Goal: Information Seeking & Learning: Learn about a topic

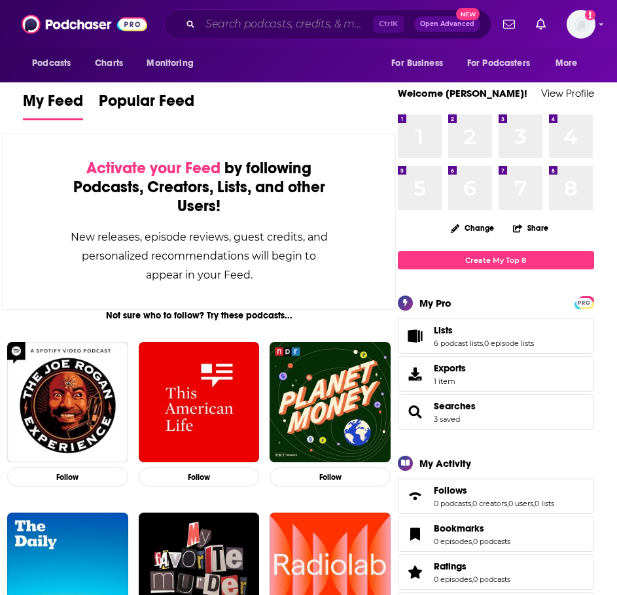
click at [282, 30] on input "Search podcasts, credits, & more..." at bounding box center [286, 24] width 173 height 21
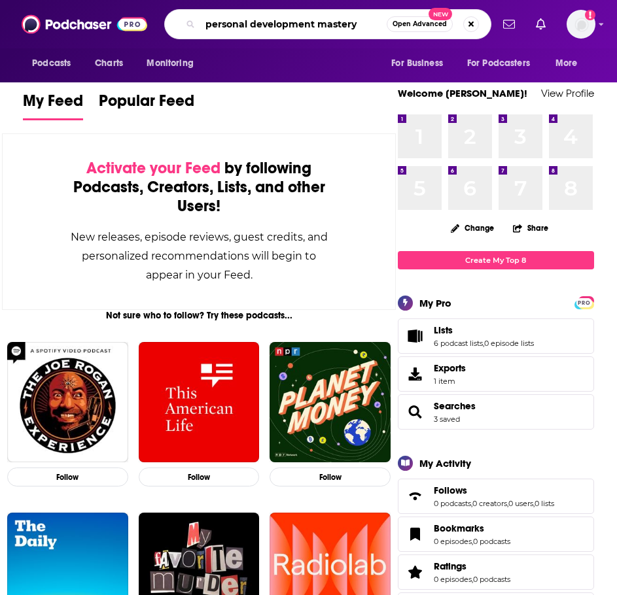
type input "personal development mastery"
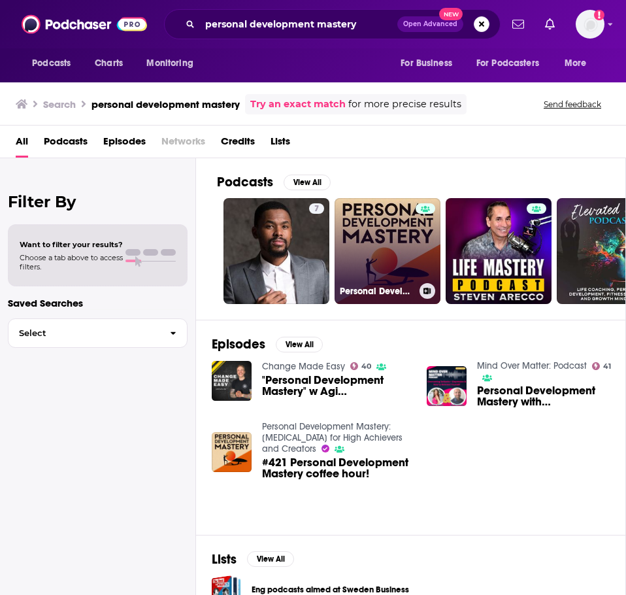
click at [362, 250] on link "Personal Development Mastery: [MEDICAL_DATA] for High Achievers and Creators" at bounding box center [388, 251] width 106 height 106
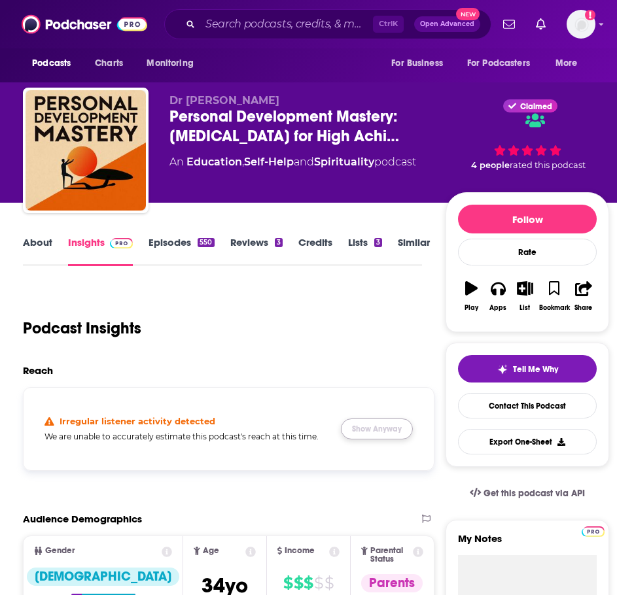
click at [405, 425] on button "Show Anyway" at bounding box center [377, 428] width 72 height 21
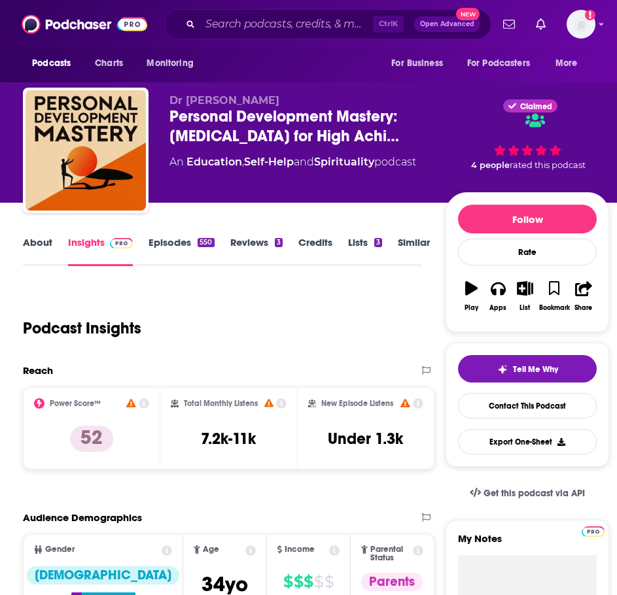
click at [42, 250] on link "About" at bounding box center [37, 251] width 29 height 30
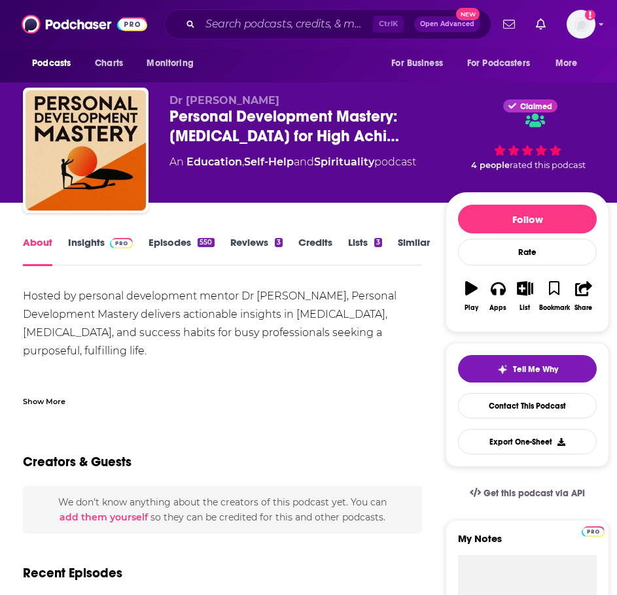
click at [56, 394] on div "Show More" at bounding box center [222, 396] width 399 height 22
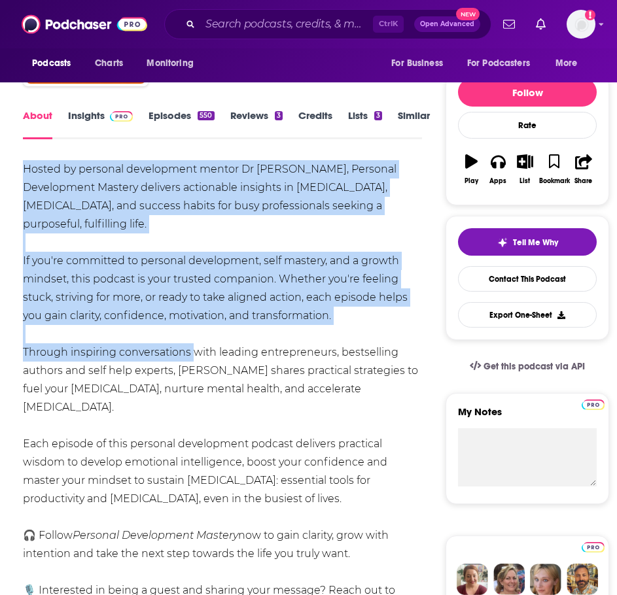
scroll to position [131, 0]
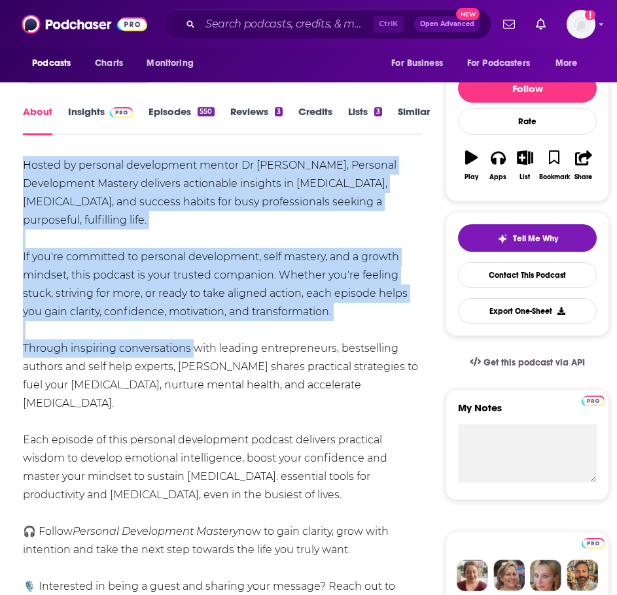
drag, startPoint x: 24, startPoint y: 293, endPoint x: 353, endPoint y: 477, distance: 377.0
click at [353, 477] on div "Hosted by personal development mentor Dr [PERSON_NAME], Personal Development Ma…" at bounding box center [222, 385] width 399 height 458
copy div "Hosted by personal development mentor Dr [PERSON_NAME], Personal Development Ma…"
click at [90, 120] on link "Insights" at bounding box center [100, 120] width 65 height 30
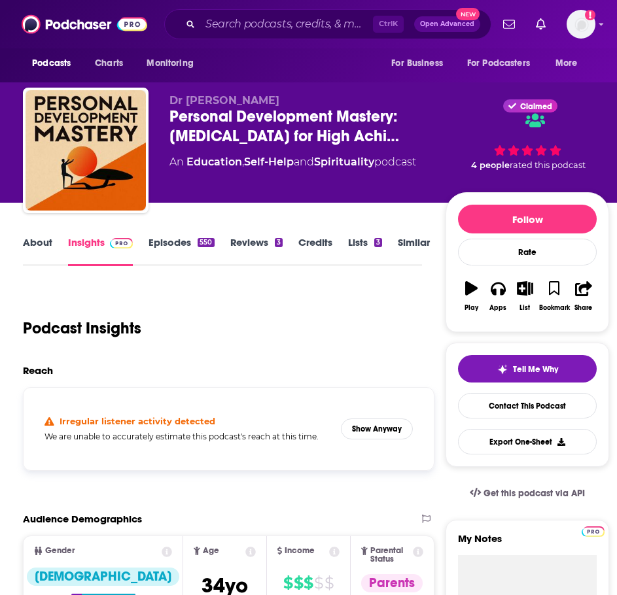
click at [371, 417] on div "Irregular listener activity detected We are unable to accurately estimate this …" at bounding box center [228, 428] width 389 height 61
click at [366, 426] on button "Show Anyway" at bounding box center [377, 428] width 72 height 21
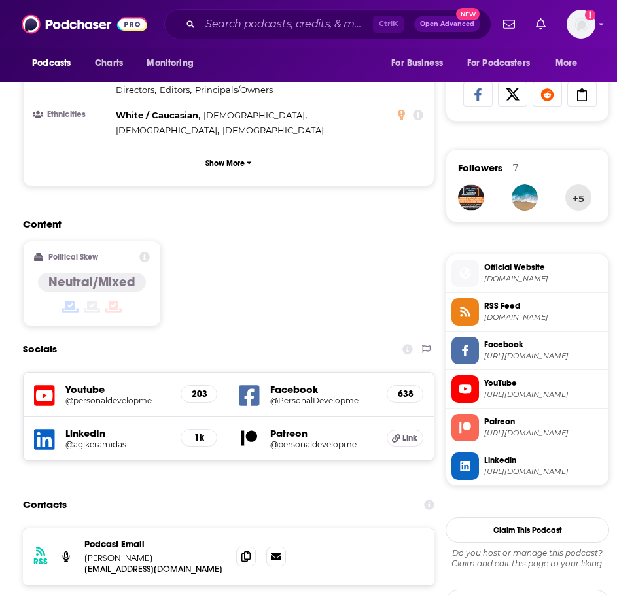
scroll to position [850, 0]
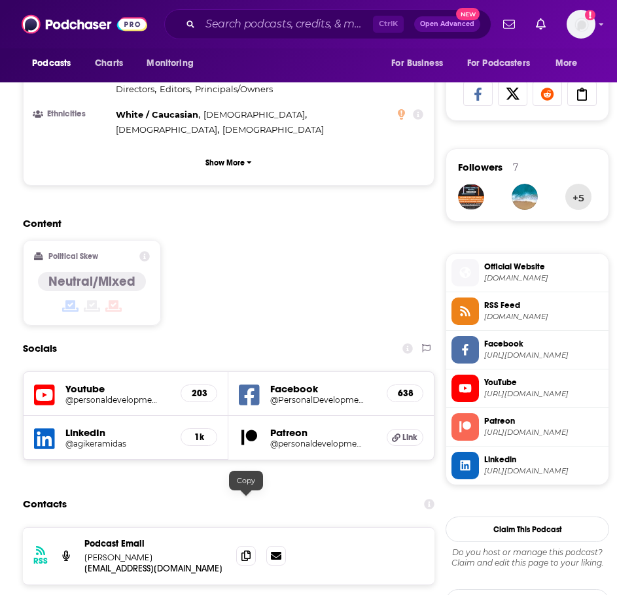
drag, startPoint x: 243, startPoint y: 505, endPoint x: 233, endPoint y: 504, distance: 9.8
click at [243, 550] on icon at bounding box center [245, 555] width 9 height 10
click at [244, 27] on input "Search podcasts, credits, & more..." at bounding box center [286, 24] width 173 height 21
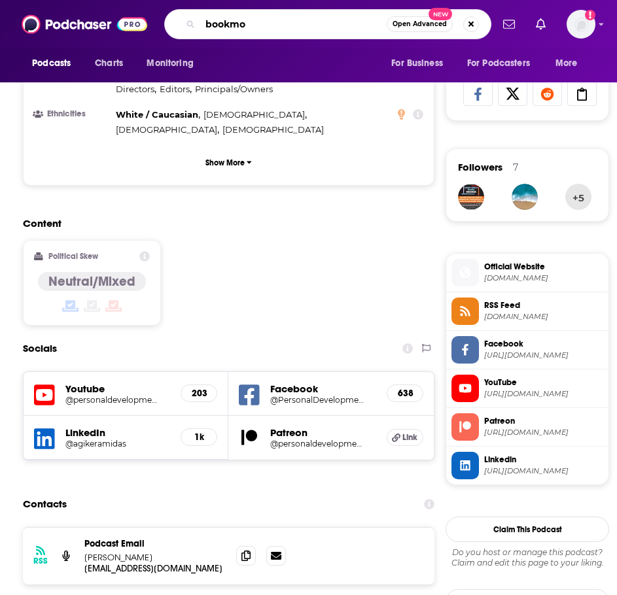
type input "bookmob"
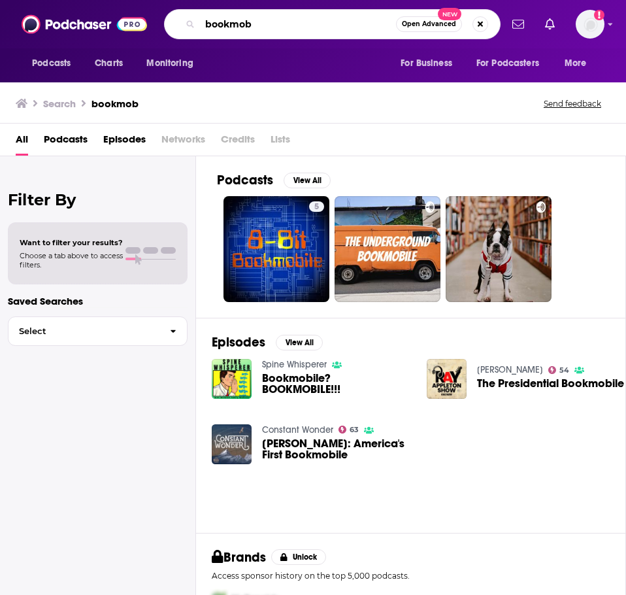
drag, startPoint x: 267, startPoint y: 27, endPoint x: 210, endPoint y: 24, distance: 57.7
click at [210, 24] on input "bookmob" at bounding box center [298, 24] width 196 height 21
type input "b"
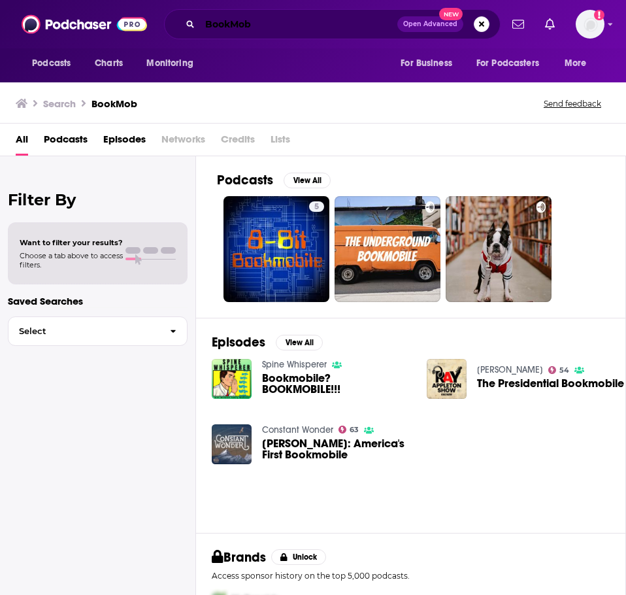
click at [301, 24] on input "BookMob" at bounding box center [298, 24] width 197 height 21
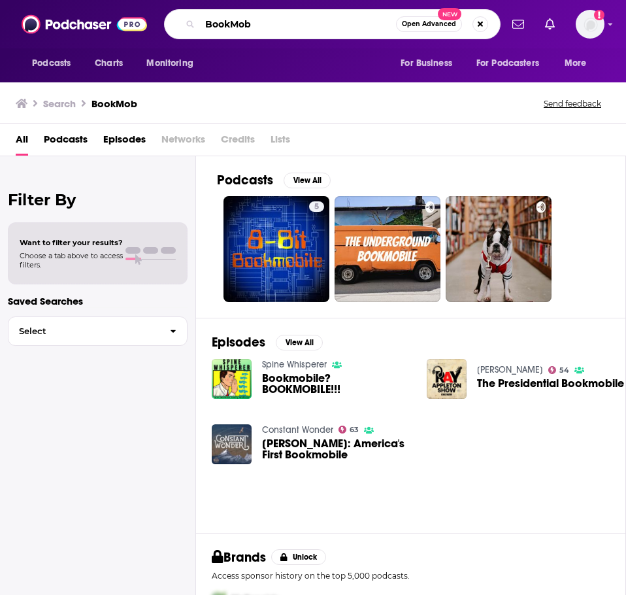
click at [301, 24] on input "BookMob" at bounding box center [298, 24] width 196 height 21
click at [301, 25] on input "BookMob" at bounding box center [298, 24] width 196 height 21
type input "the well nourished mama"
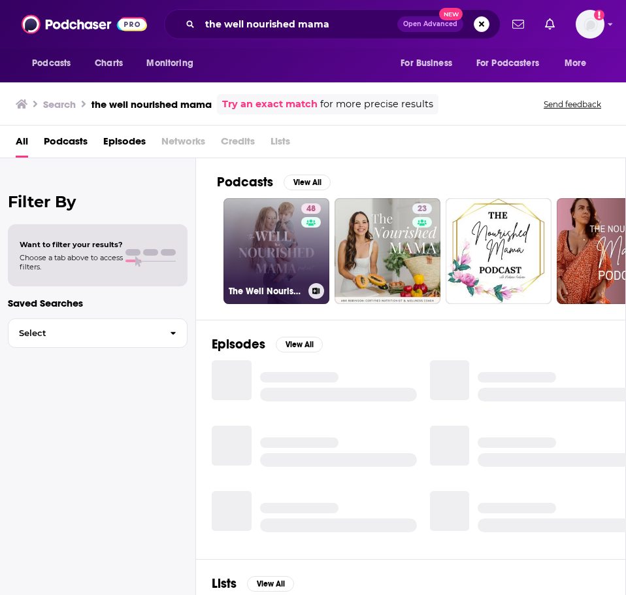
click at [263, 241] on link "48 The Well Nourished Mama" at bounding box center [277, 251] width 106 height 106
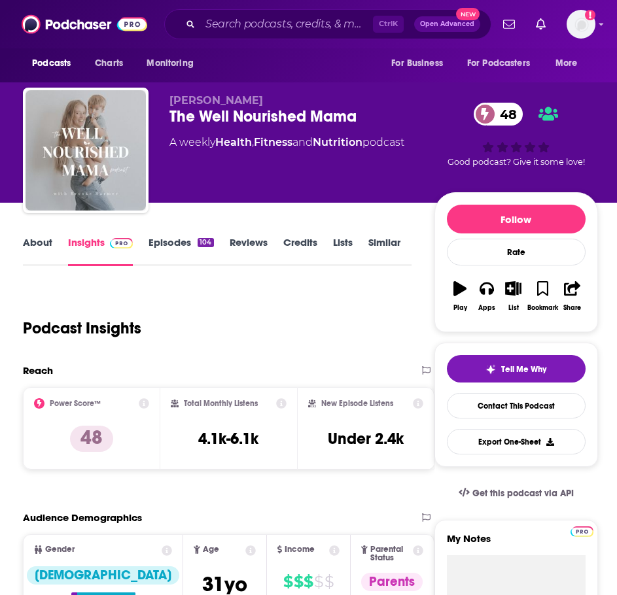
click at [48, 254] on link "About" at bounding box center [37, 251] width 29 height 30
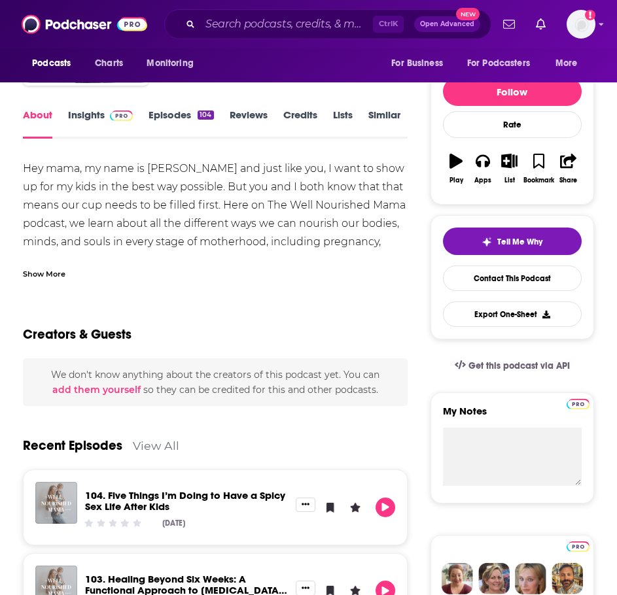
scroll to position [131, 0]
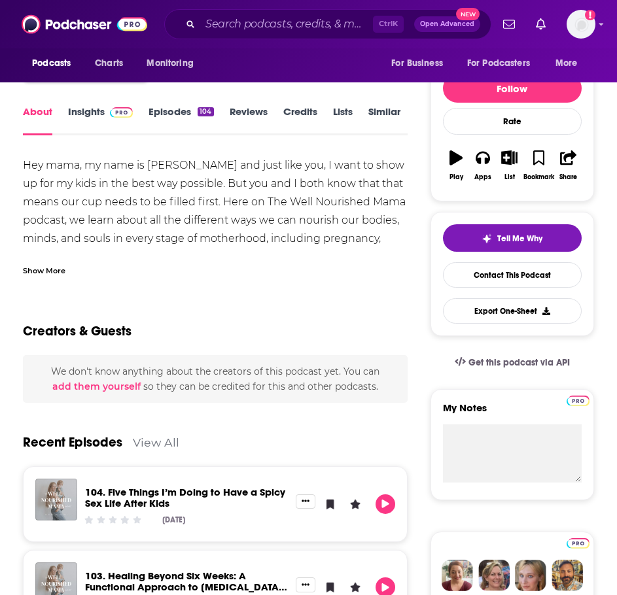
click at [73, 273] on div "Show More" at bounding box center [215, 265] width 384 height 22
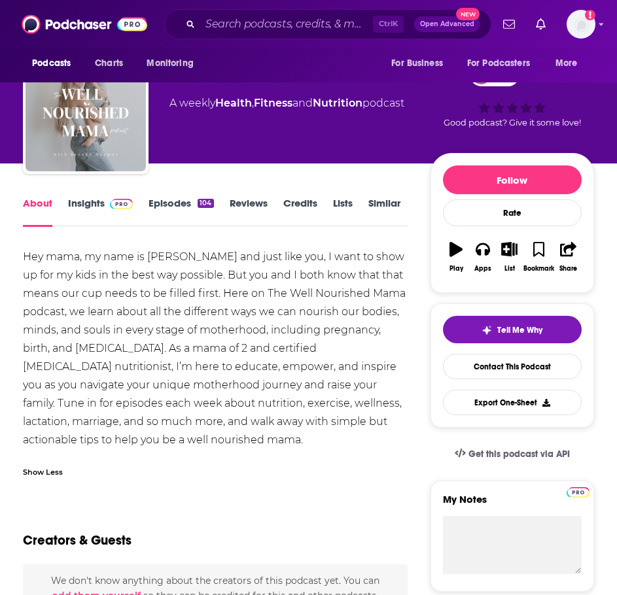
scroll to position [0, 0]
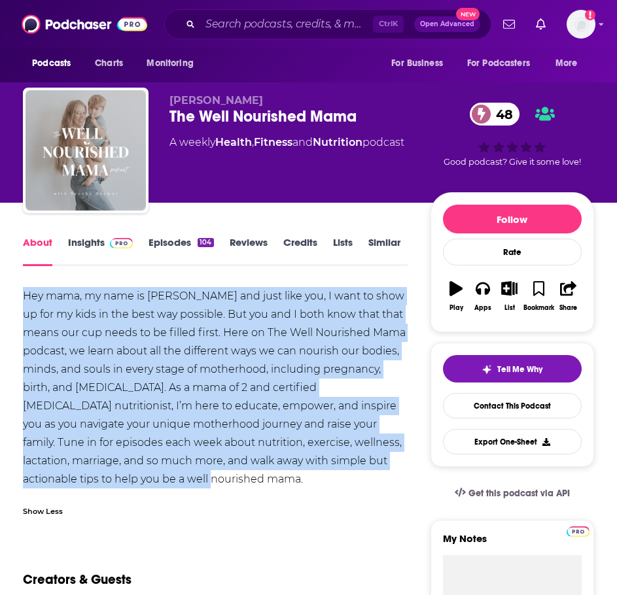
drag, startPoint x: 270, startPoint y: 486, endPoint x: 17, endPoint y: 287, distance: 322.1
copy div "Hey mama, my name is [PERSON_NAME] and just like you, I want to show up for my …"
click at [105, 236] on span at bounding box center [119, 242] width 28 height 12
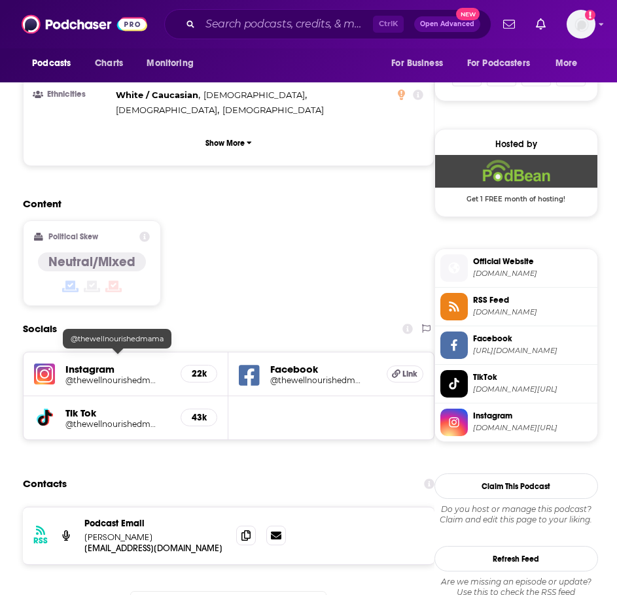
scroll to position [915, 0]
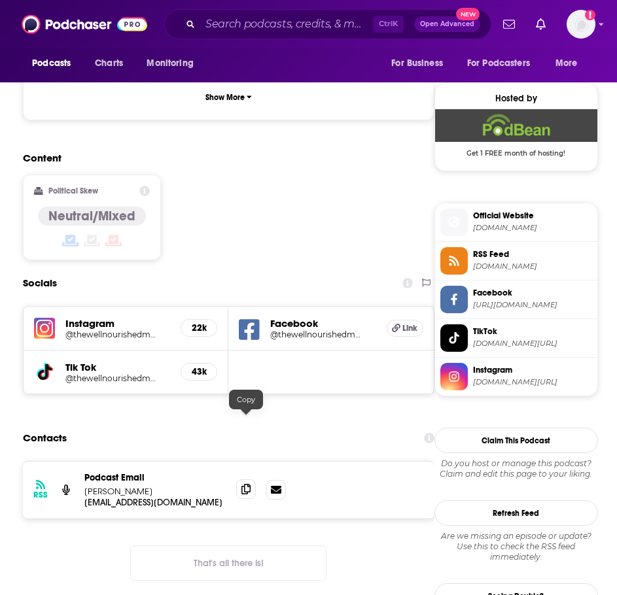
click at [244, 484] on icon at bounding box center [245, 489] width 9 height 10
click at [584, 22] on img "Logged in as ILATeam" at bounding box center [580, 24] width 29 height 29
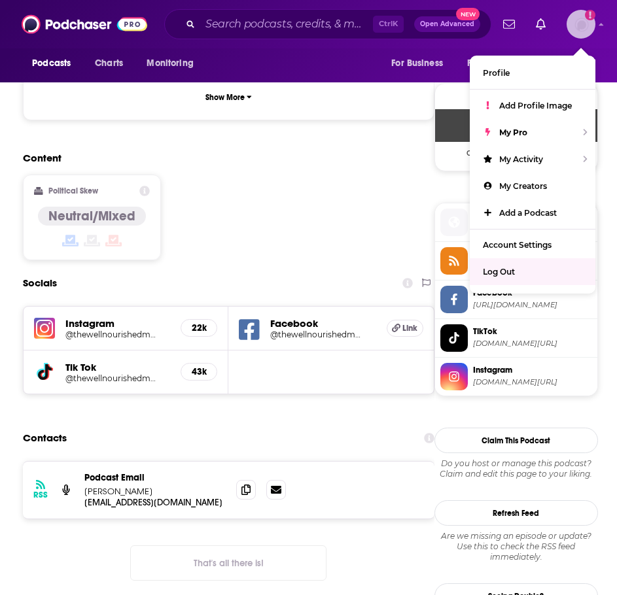
click at [520, 265] on div "Log Out" at bounding box center [532, 271] width 126 height 27
